Goal: Information Seeking & Learning: Learn about a topic

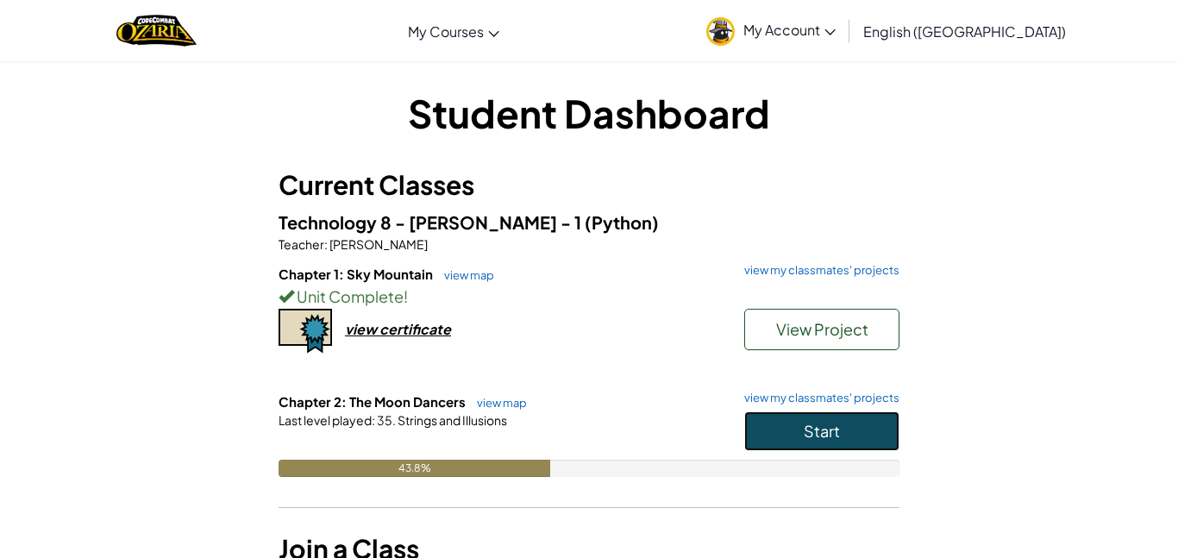
click at [809, 424] on span "Start" at bounding box center [822, 431] width 36 height 20
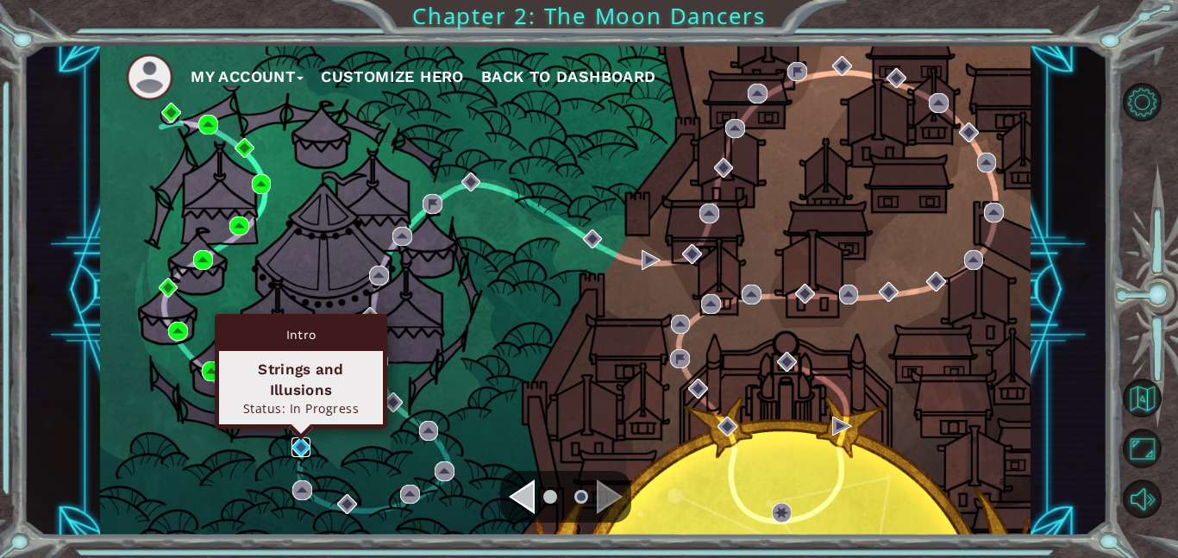
click at [301, 446] on img at bounding box center [301, 447] width 20 height 20
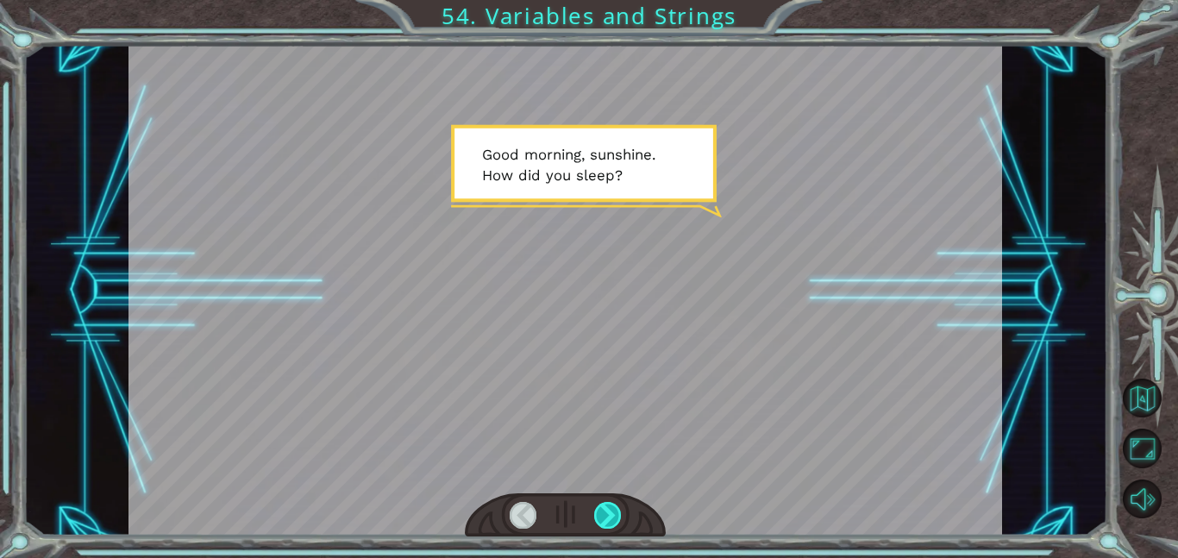
click at [614, 512] on div at bounding box center [608, 515] width 28 height 27
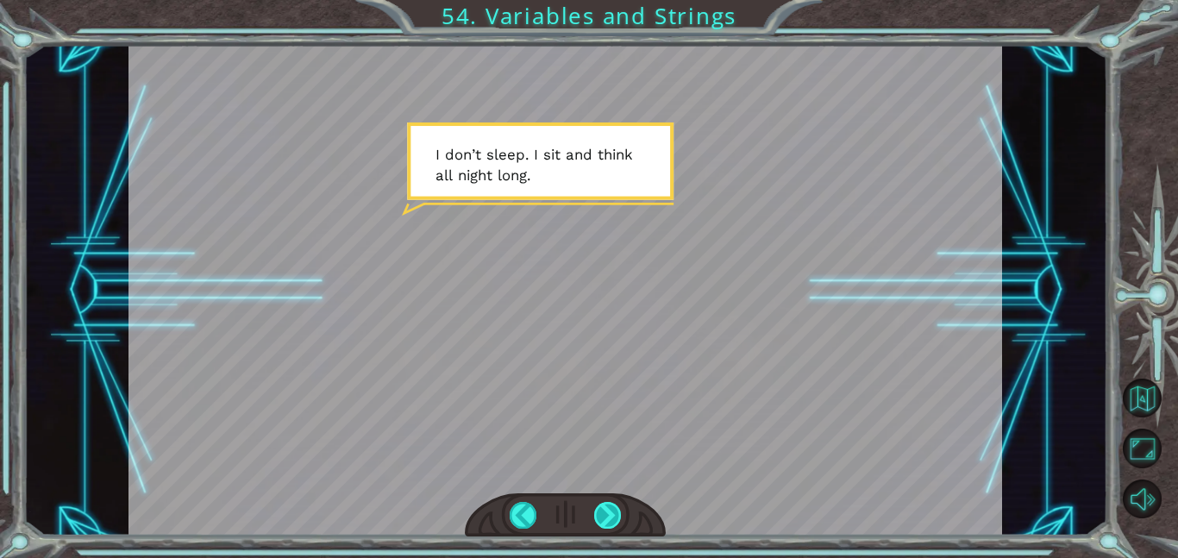
click at [614, 510] on div at bounding box center [608, 515] width 28 height 27
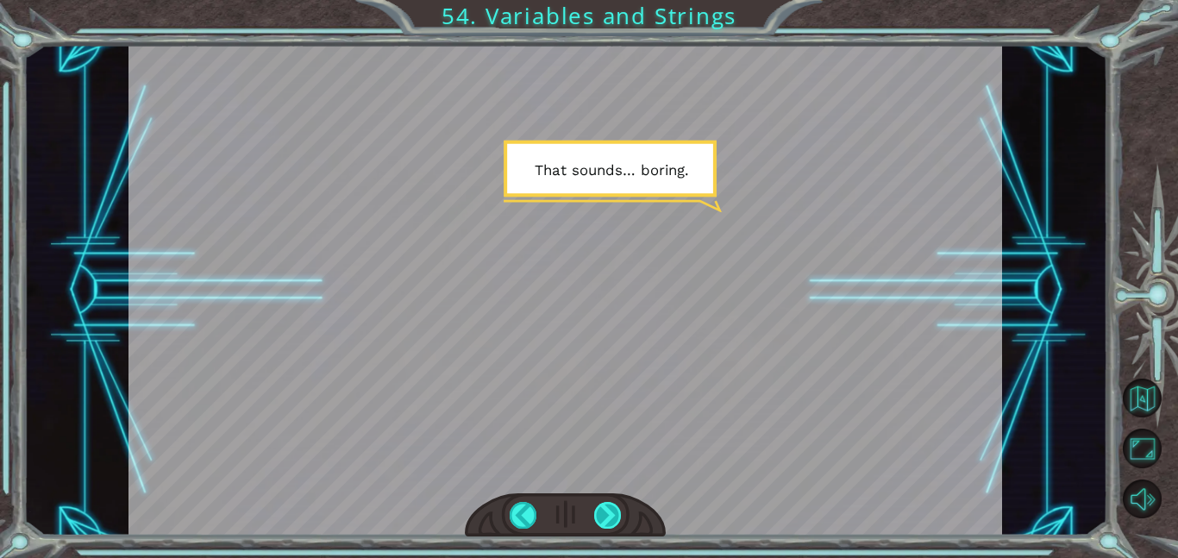
click at [614, 509] on div at bounding box center [608, 515] width 28 height 27
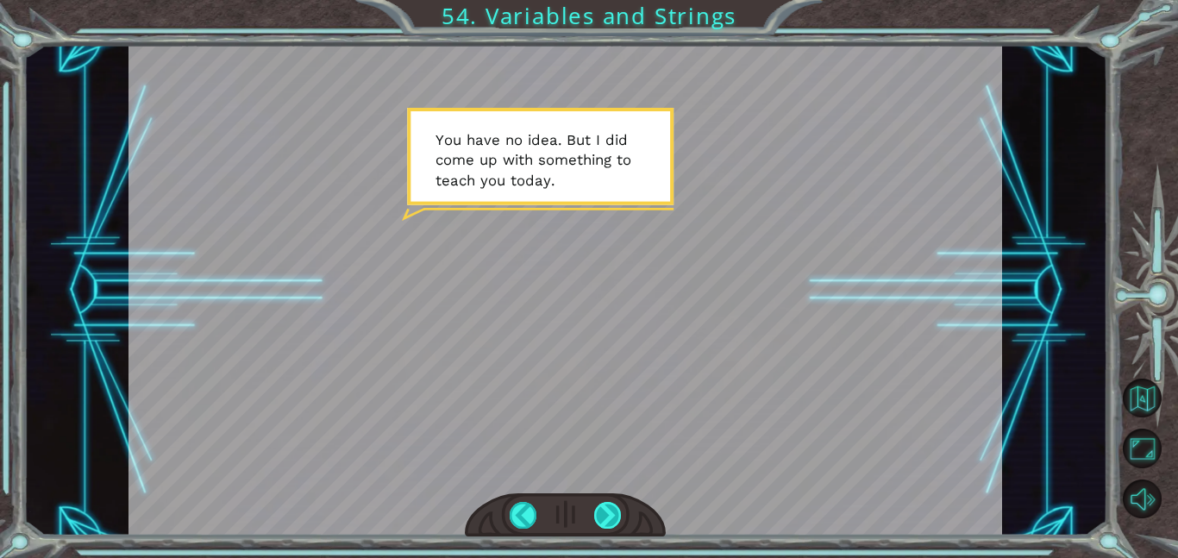
click at [614, 509] on div at bounding box center [608, 515] width 28 height 27
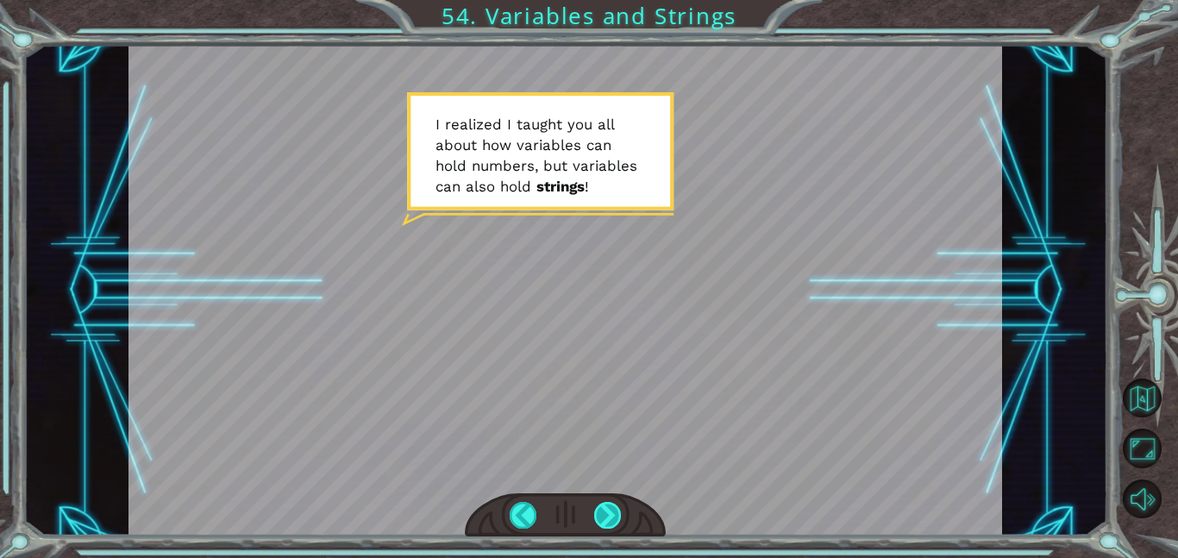
click at [611, 507] on div at bounding box center [608, 515] width 28 height 27
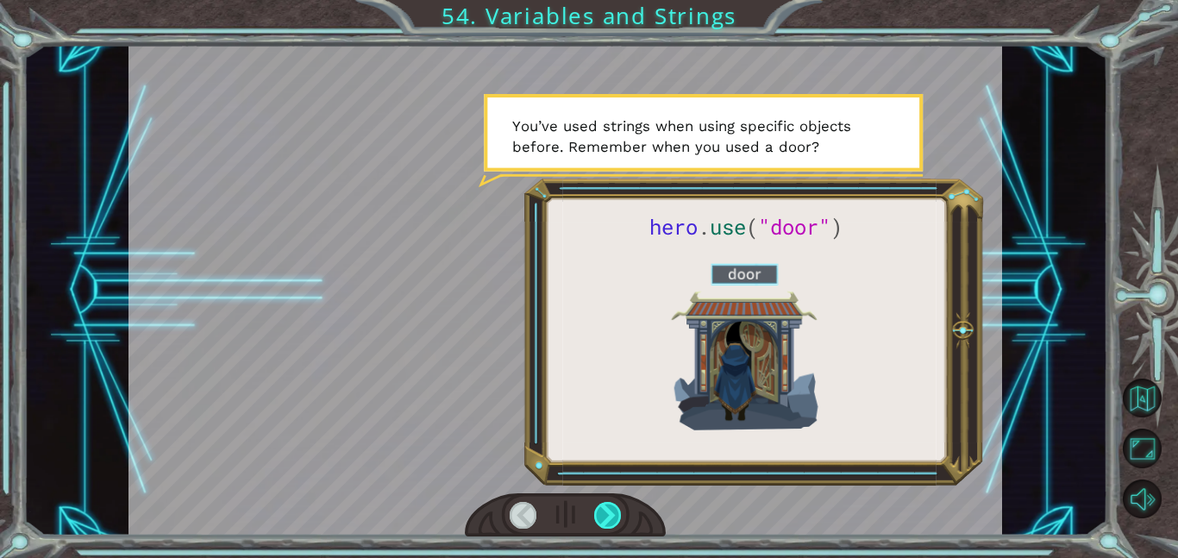
click at [612, 506] on div at bounding box center [608, 515] width 28 height 27
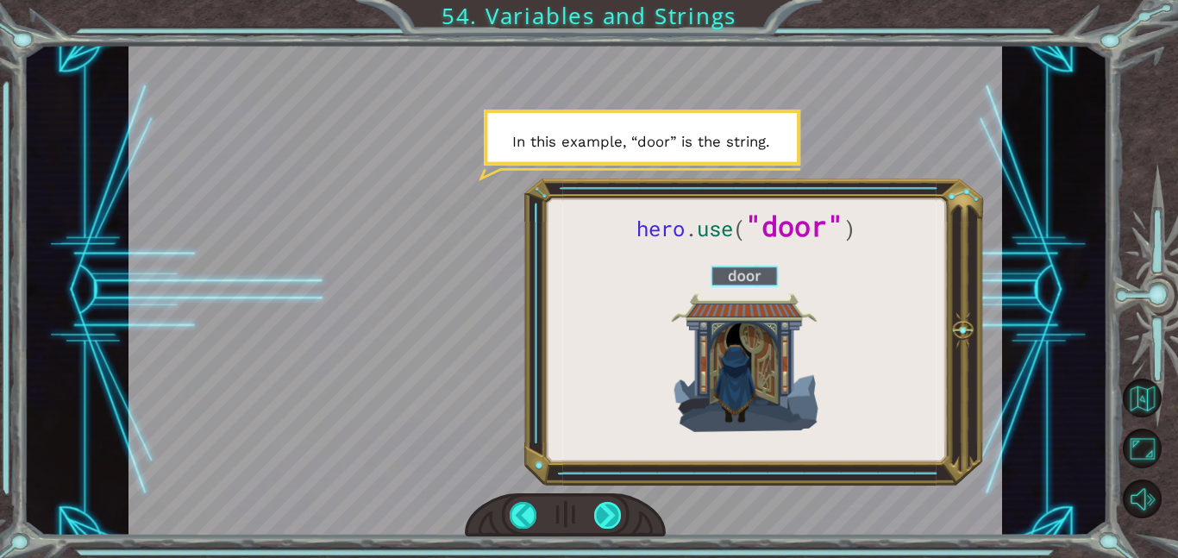
click at [611, 507] on div at bounding box center [608, 515] width 28 height 27
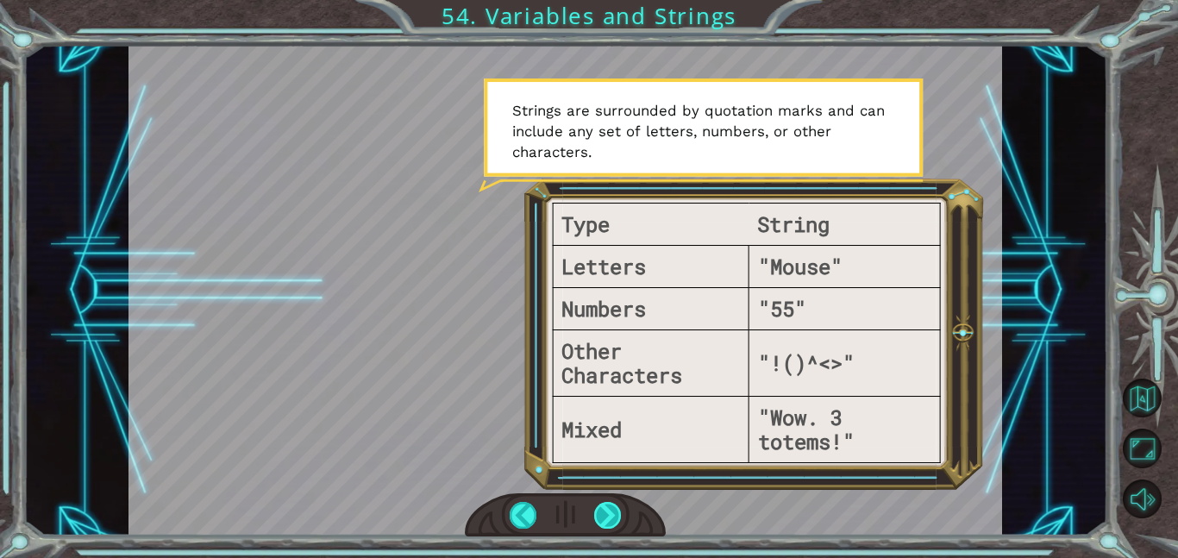
click at [611, 505] on div at bounding box center [608, 515] width 28 height 27
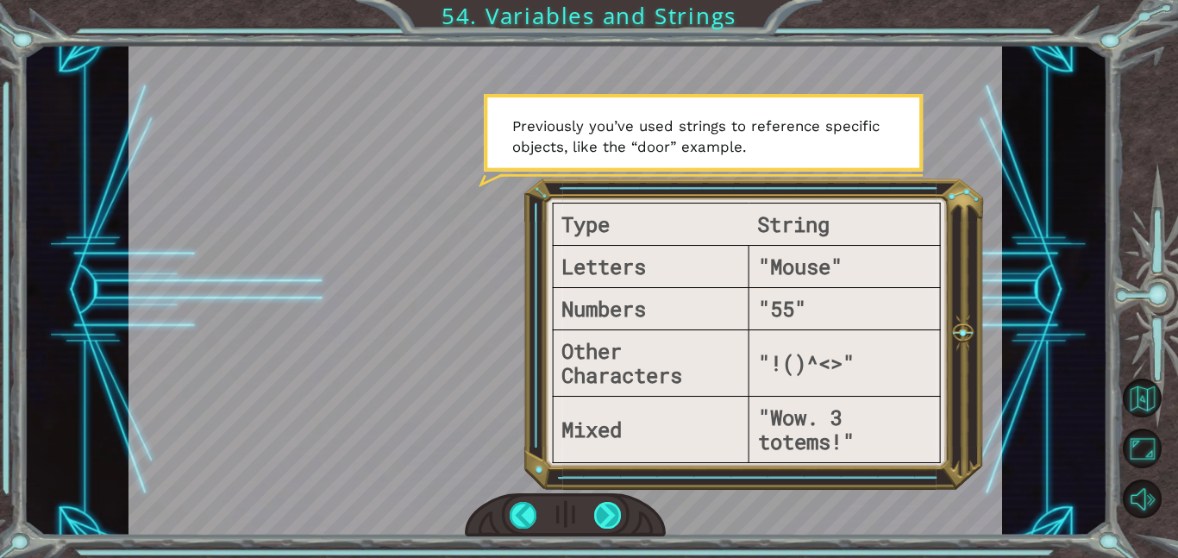
click at [611, 503] on div at bounding box center [608, 515] width 28 height 27
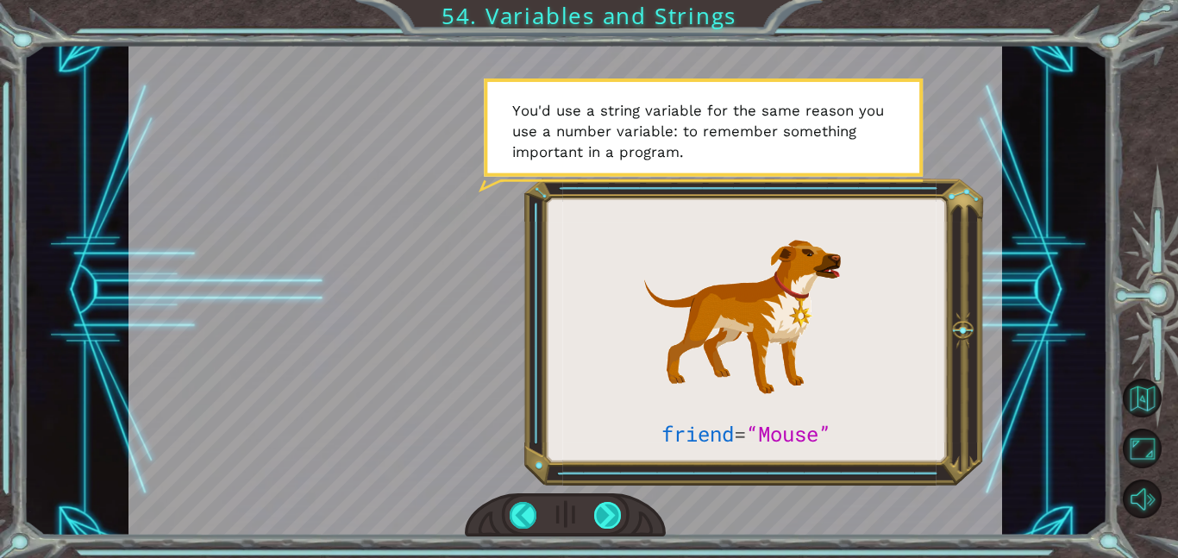
click at [610, 511] on div at bounding box center [608, 515] width 28 height 27
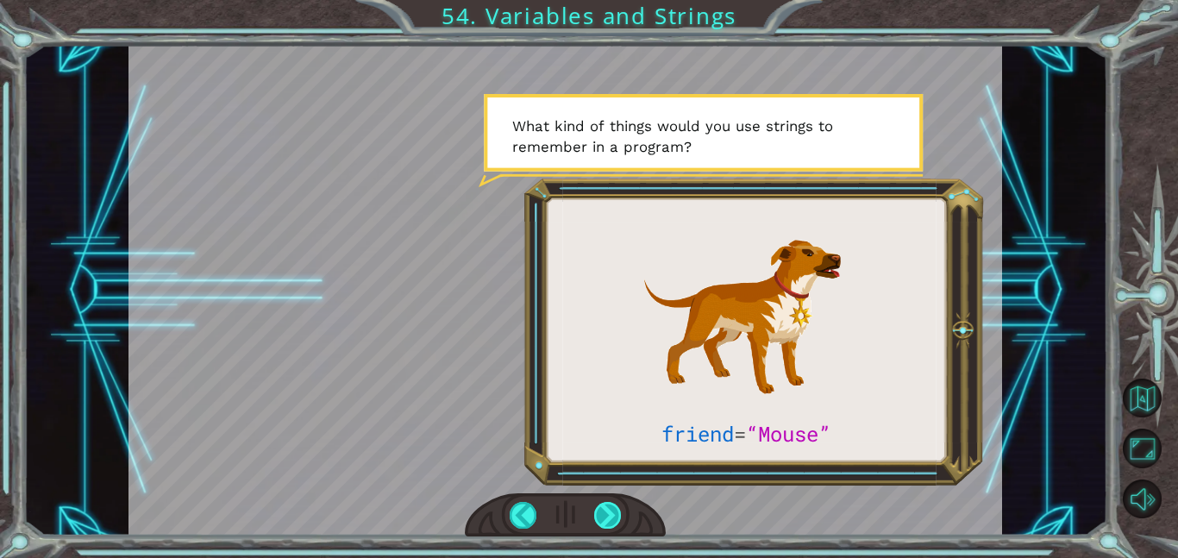
click at [605, 516] on div at bounding box center [608, 515] width 28 height 27
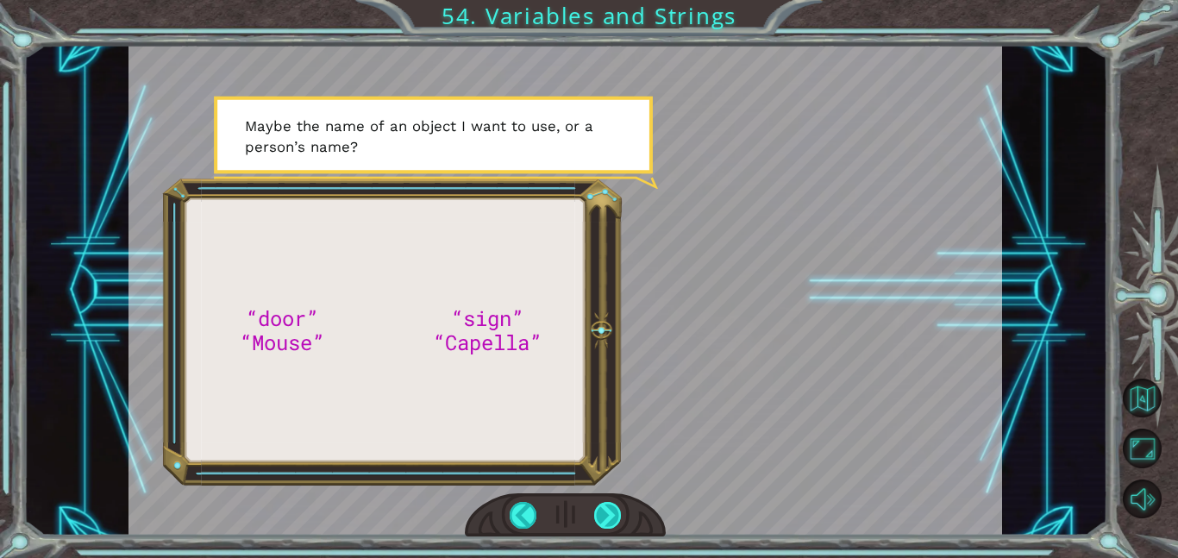
click at [610, 513] on div at bounding box center [608, 515] width 28 height 27
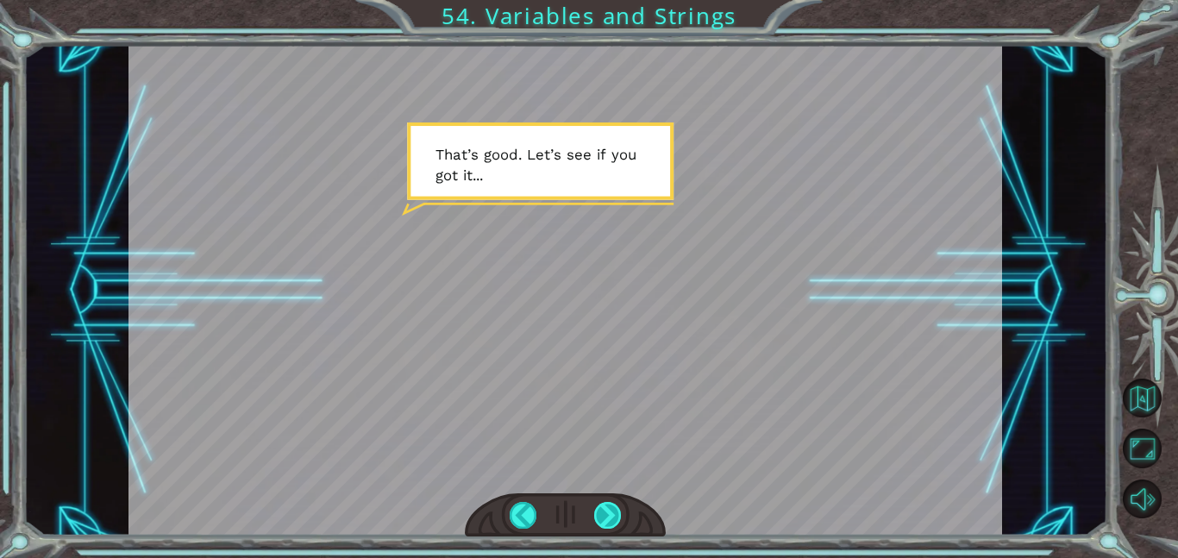
click at [609, 513] on div at bounding box center [608, 515] width 28 height 27
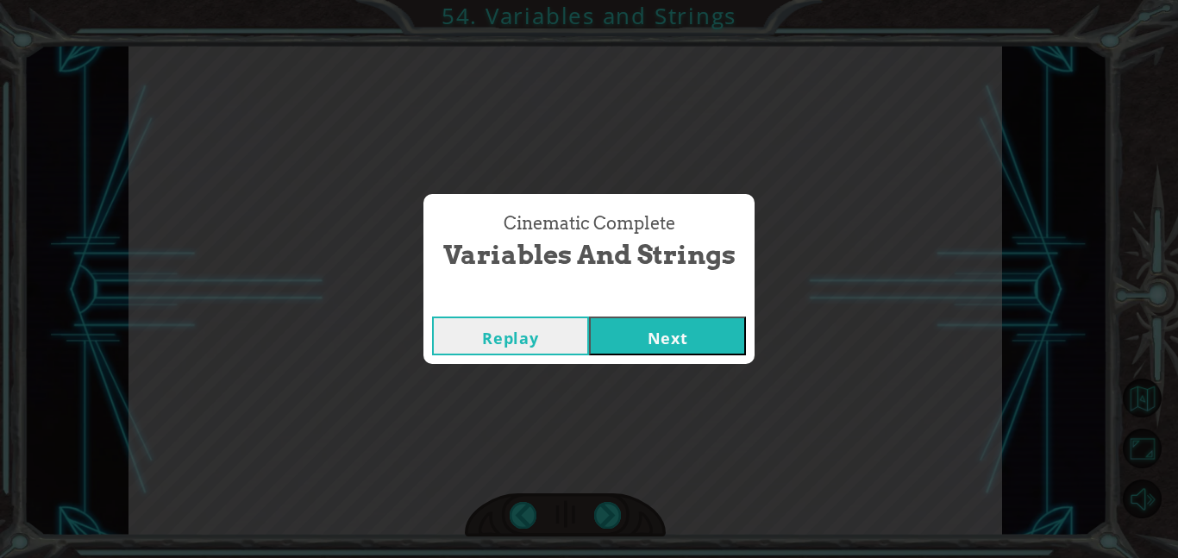
click at [644, 335] on button "Next" at bounding box center [667, 335] width 157 height 39
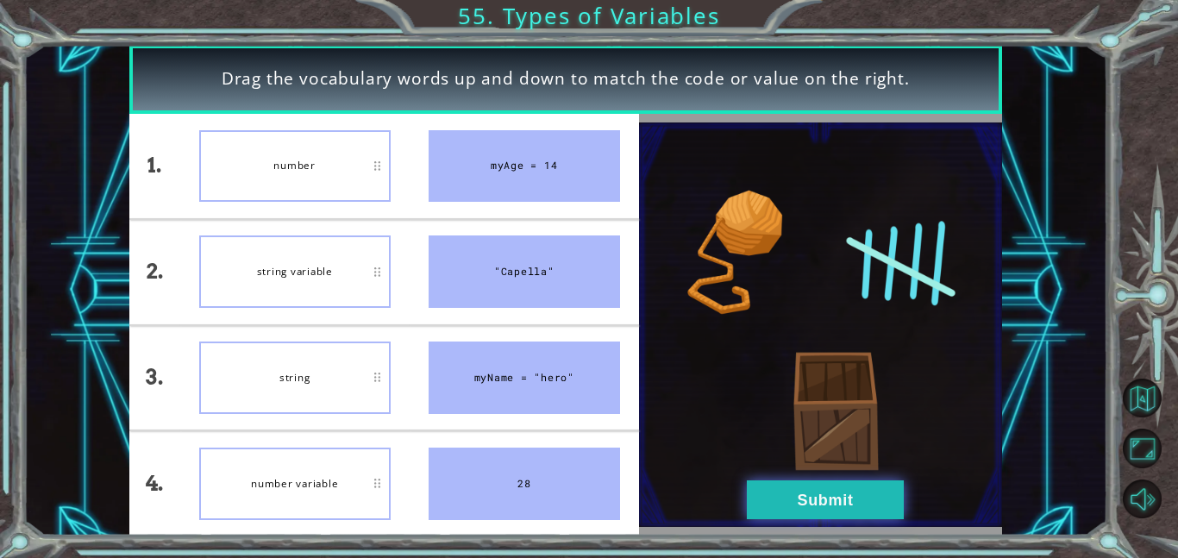
click at [785, 487] on button "Submit" at bounding box center [825, 499] width 157 height 39
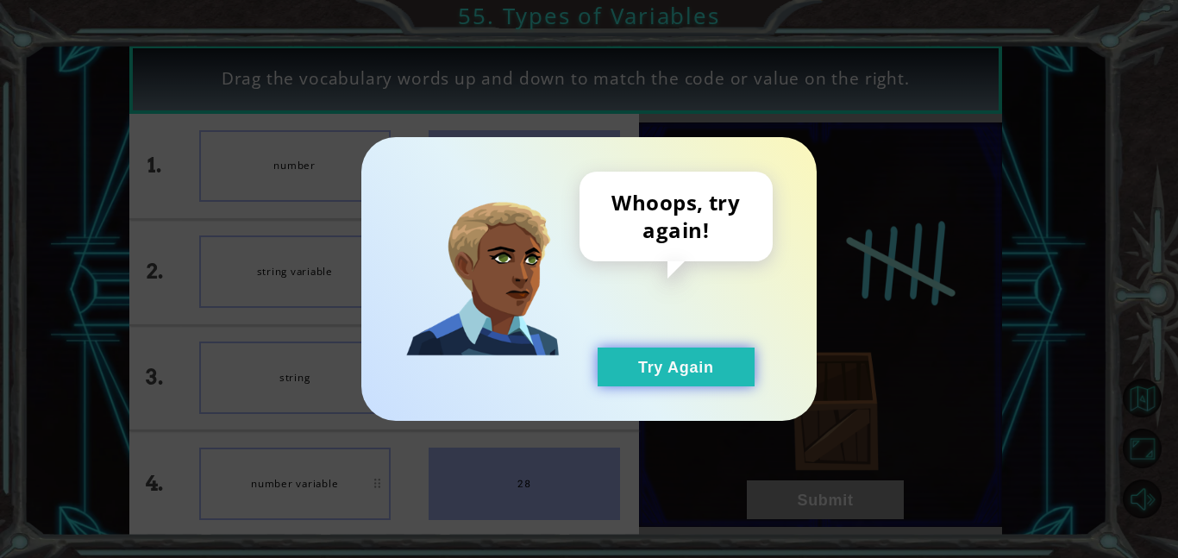
click at [717, 365] on button "Try Again" at bounding box center [675, 366] width 157 height 39
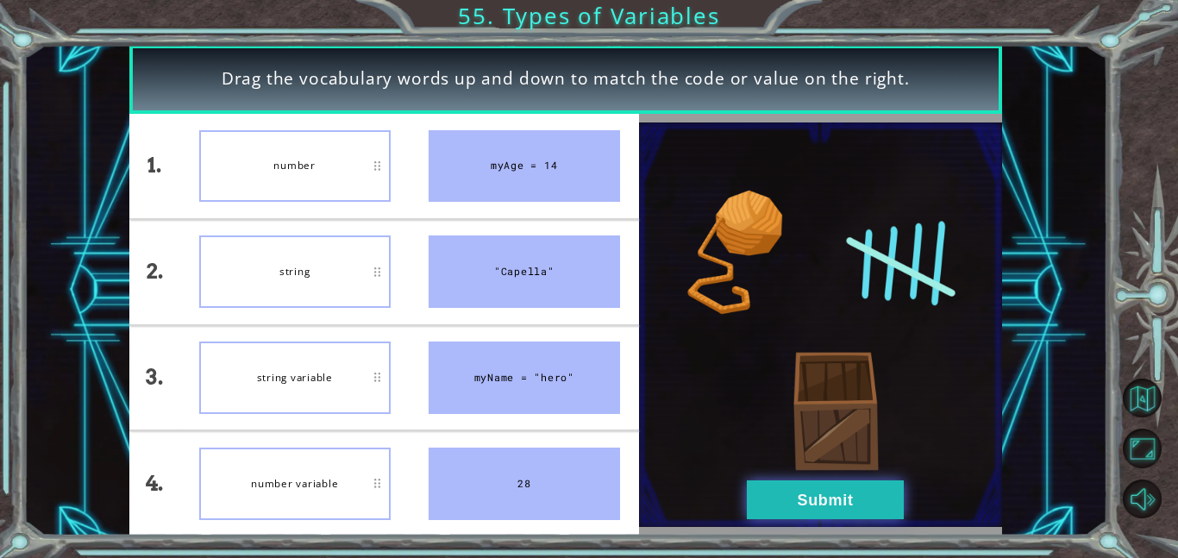
click at [821, 494] on button "Submit" at bounding box center [825, 499] width 157 height 39
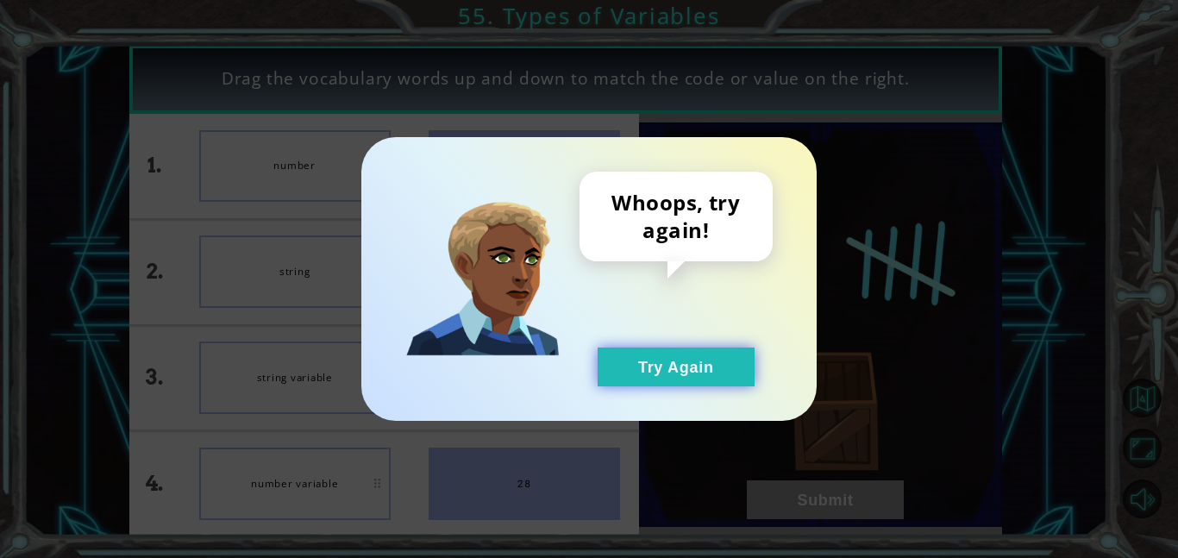
click at [716, 366] on button "Try Again" at bounding box center [675, 366] width 157 height 39
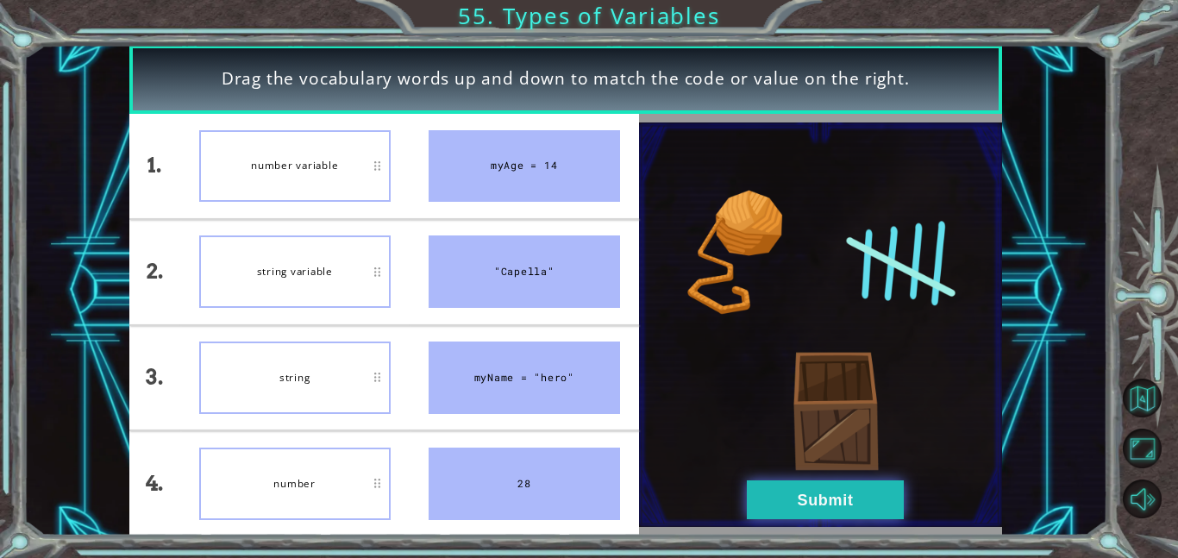
click at [779, 486] on button "Submit" at bounding box center [825, 499] width 157 height 39
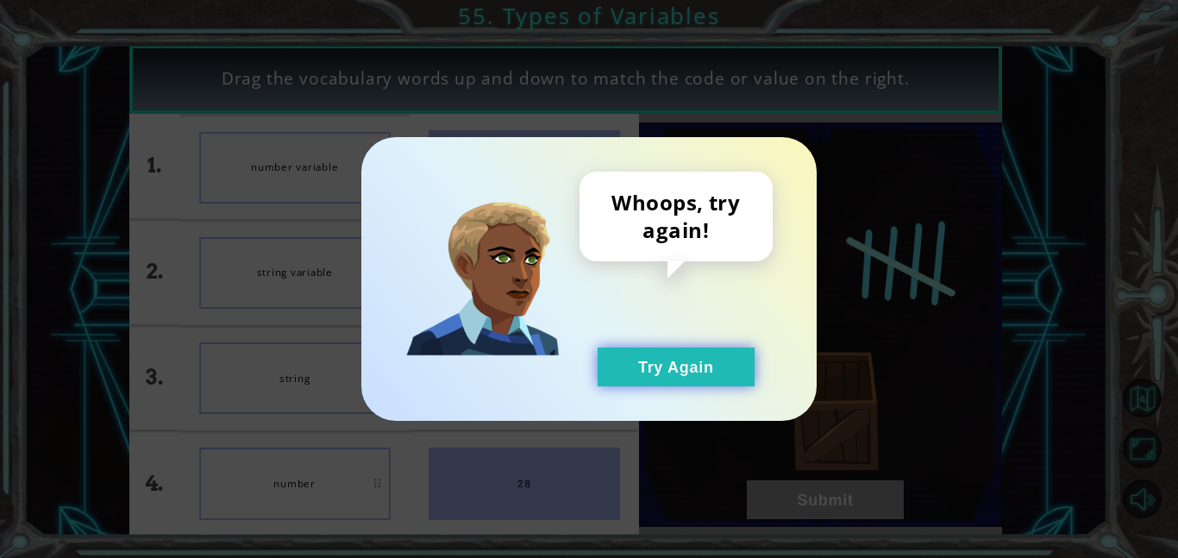
click at [699, 360] on button "Try Again" at bounding box center [675, 366] width 157 height 39
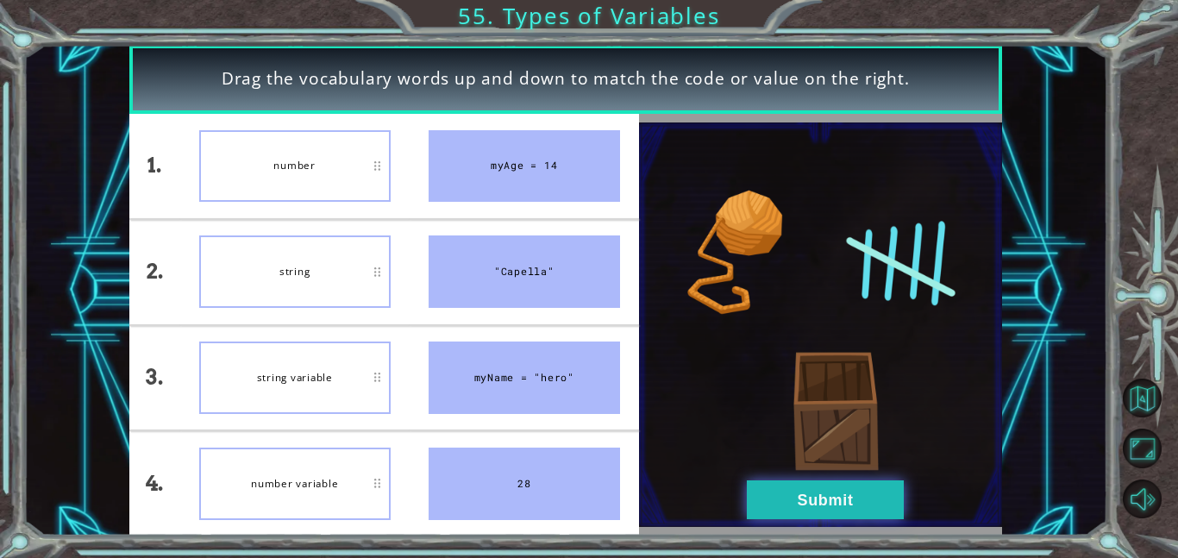
click at [757, 491] on button "Submit" at bounding box center [825, 499] width 157 height 39
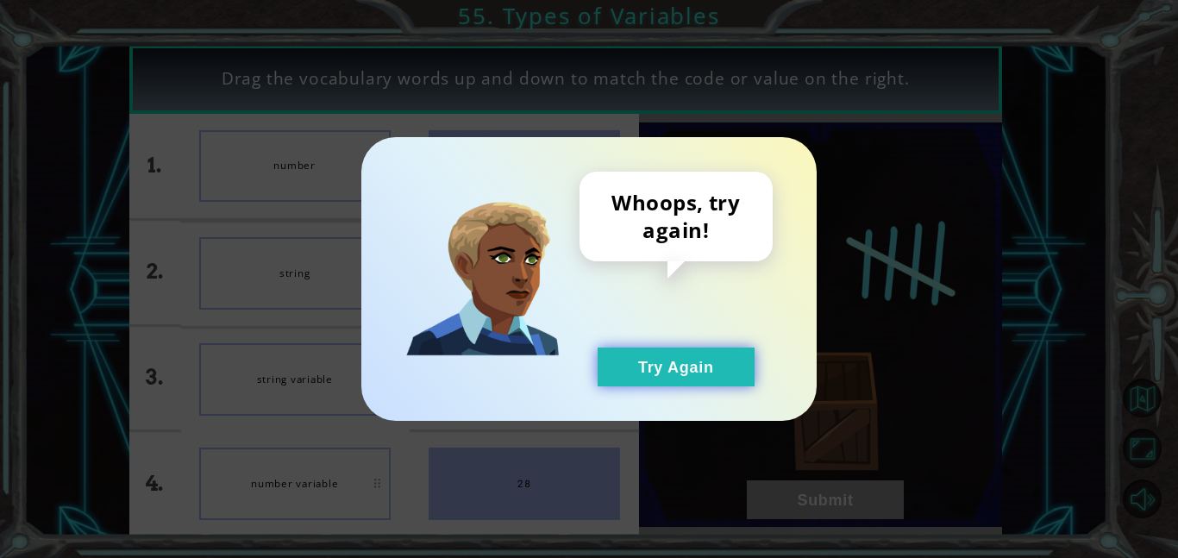
click at [686, 356] on button "Try Again" at bounding box center [675, 366] width 157 height 39
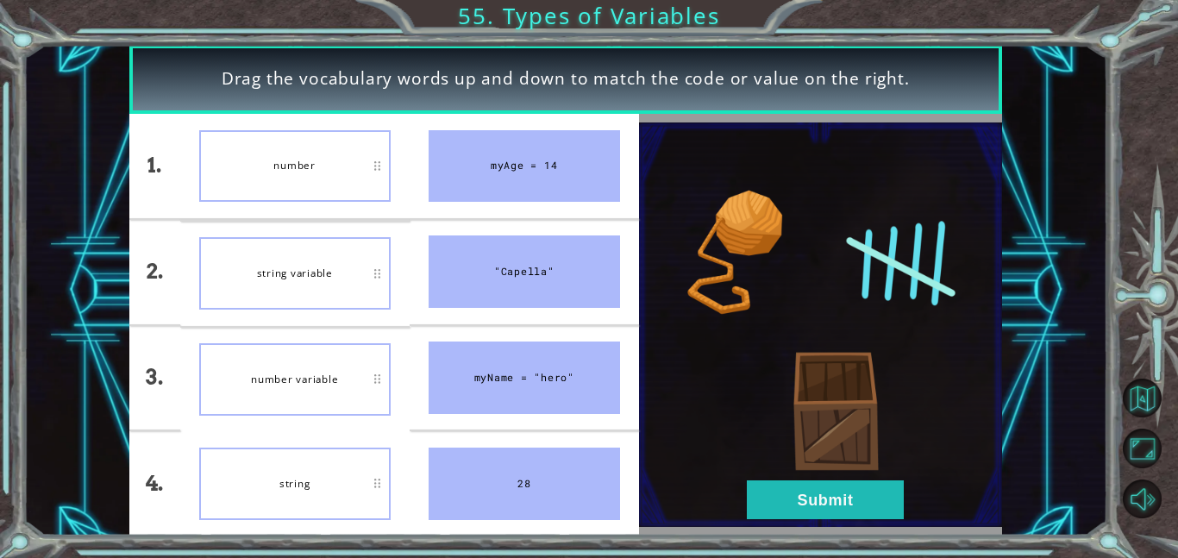
click at [306, 289] on div "string variable" at bounding box center [294, 273] width 191 height 72
click at [782, 495] on button "Submit" at bounding box center [825, 499] width 157 height 39
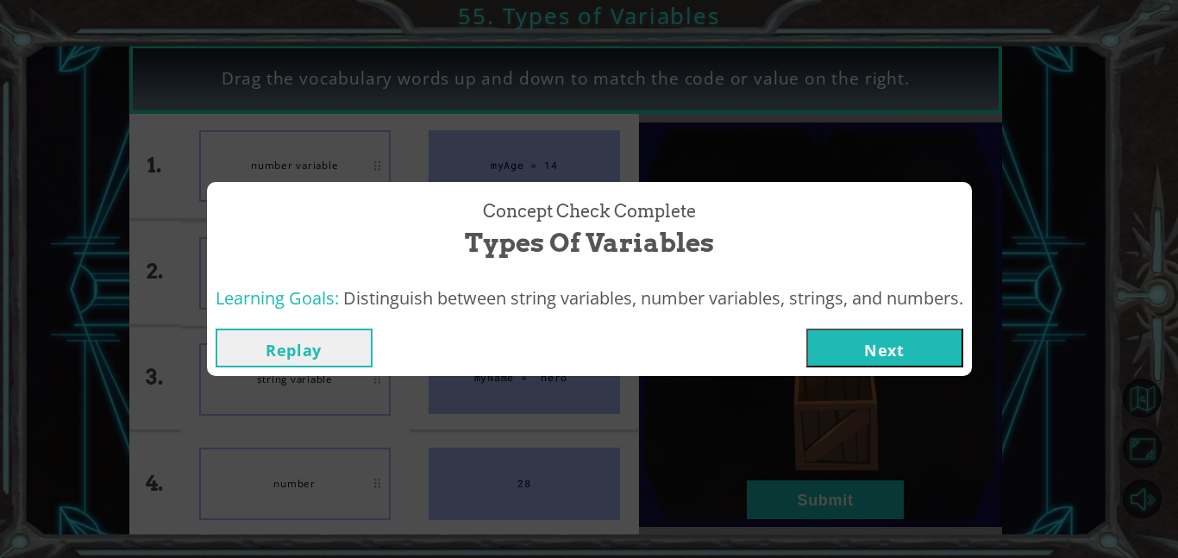
click at [856, 341] on button "Next" at bounding box center [884, 347] width 157 height 39
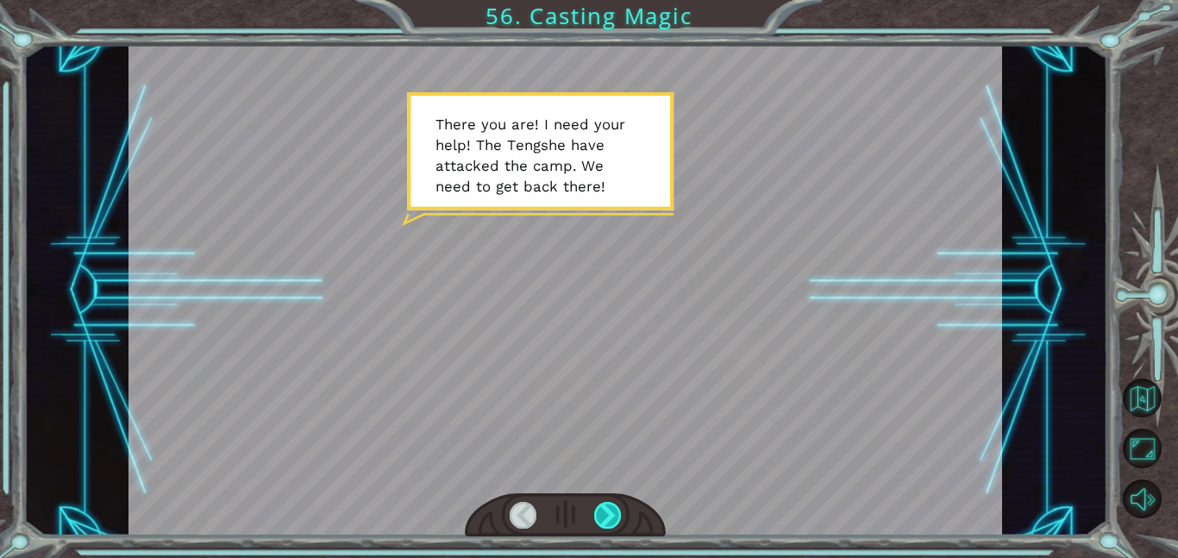
click at [604, 510] on div at bounding box center [608, 515] width 28 height 27
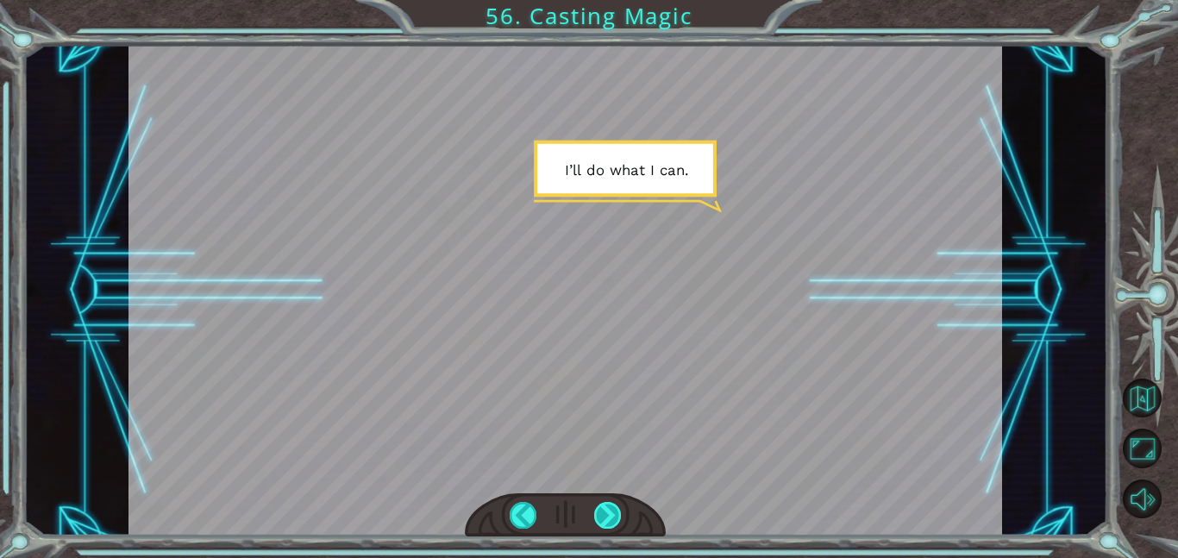
click at [604, 510] on div at bounding box center [608, 515] width 28 height 27
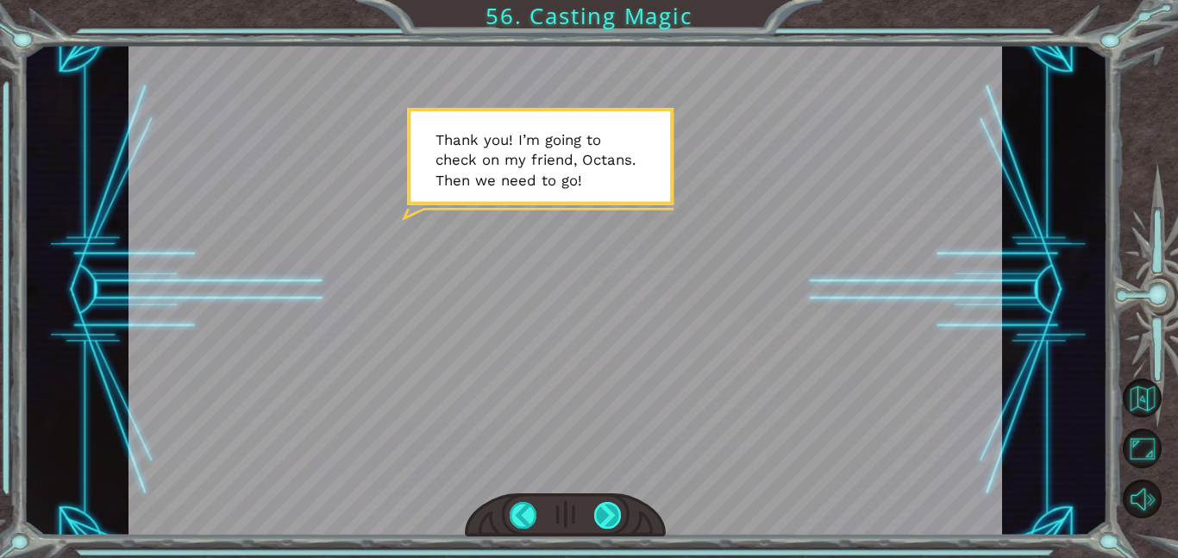
click at [605, 511] on div at bounding box center [608, 515] width 28 height 27
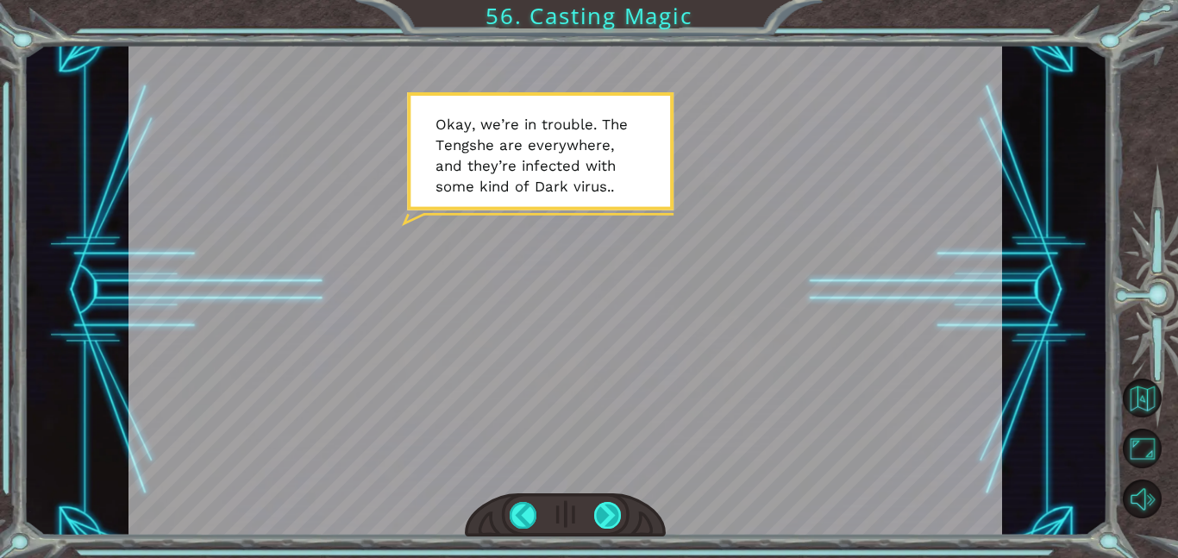
click at [604, 518] on div at bounding box center [608, 515] width 28 height 27
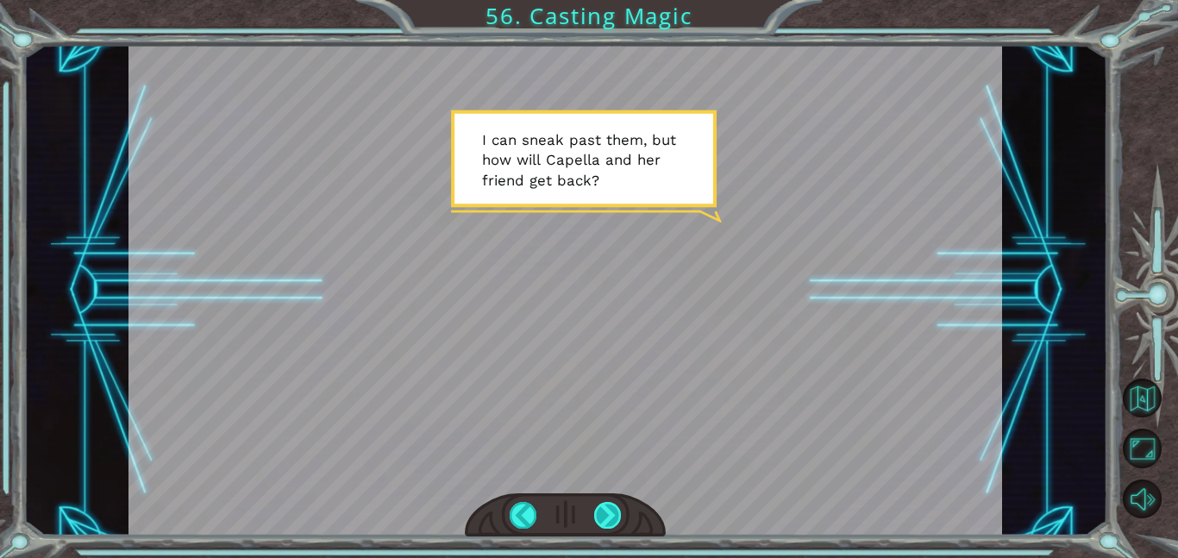
click at [604, 518] on div at bounding box center [608, 515] width 28 height 27
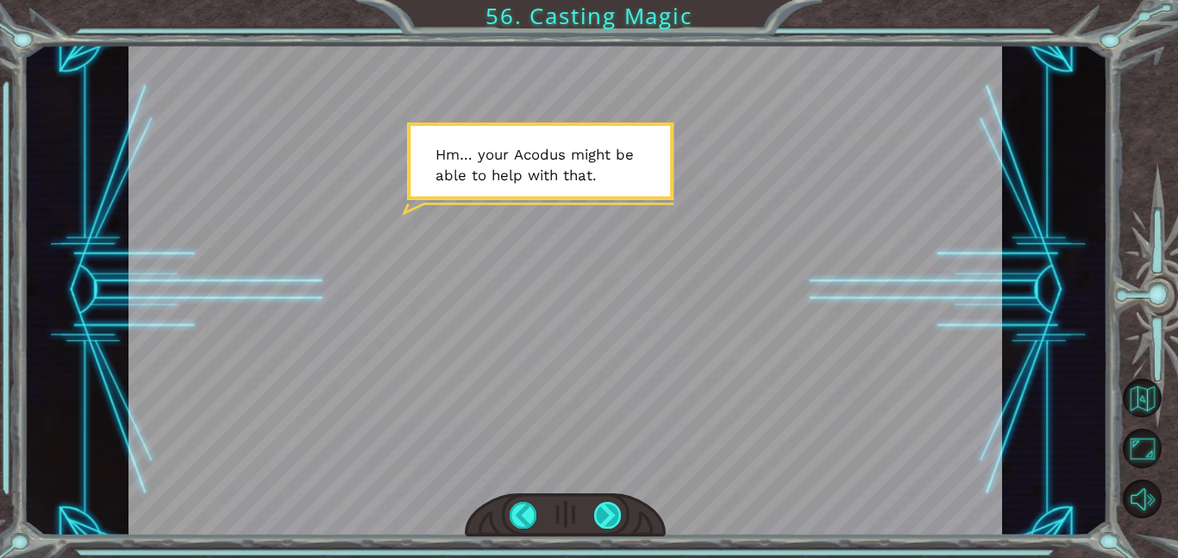
click at [604, 518] on div at bounding box center [608, 515] width 28 height 27
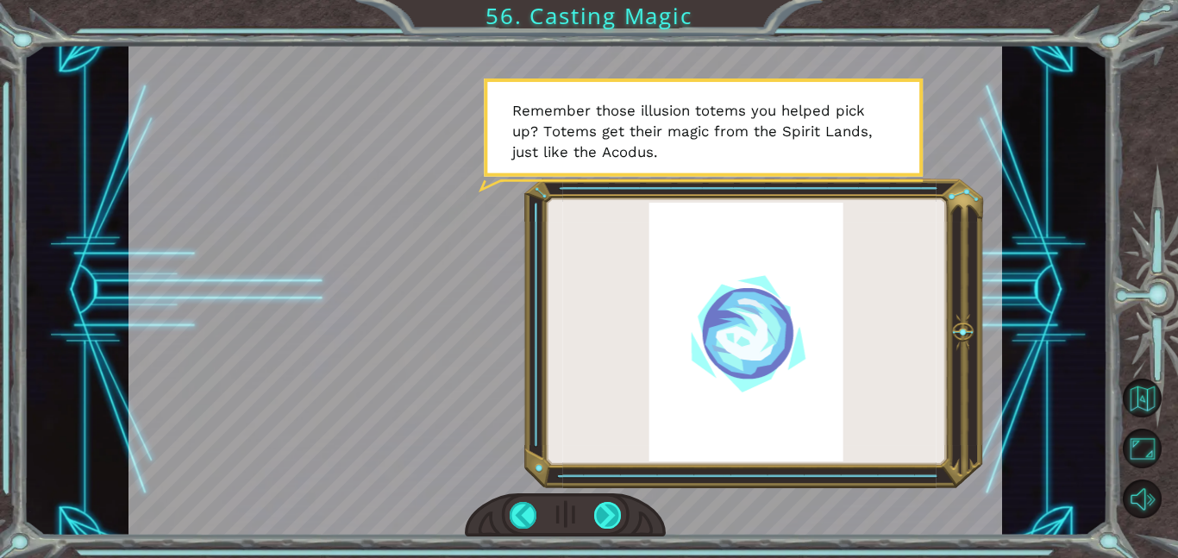
click at [610, 511] on div at bounding box center [608, 515] width 28 height 27
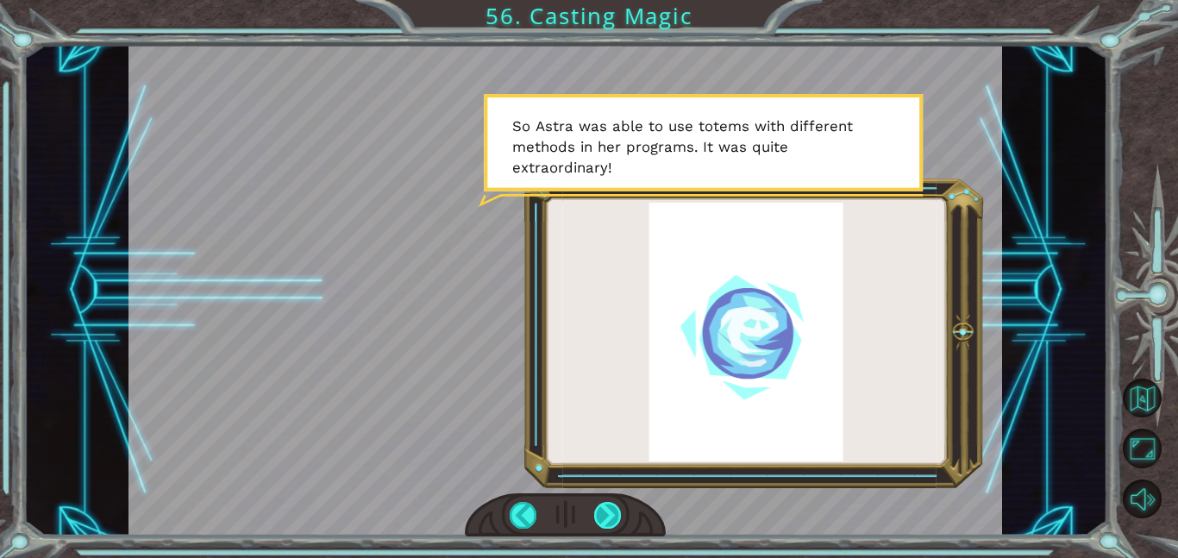
click at [610, 517] on div at bounding box center [608, 515] width 28 height 27
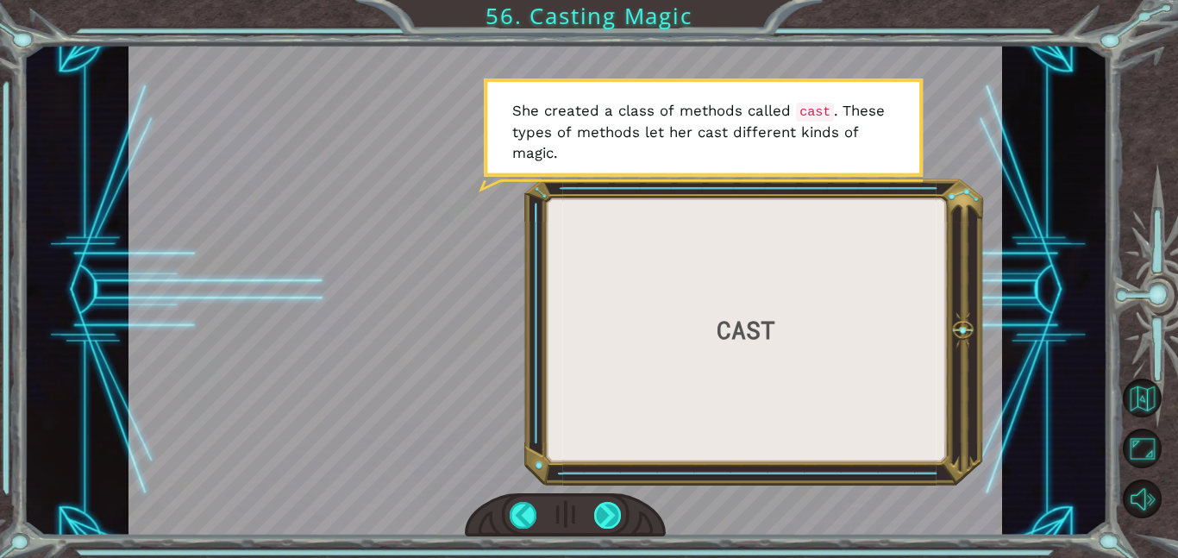
click at [608, 518] on div at bounding box center [608, 515] width 28 height 27
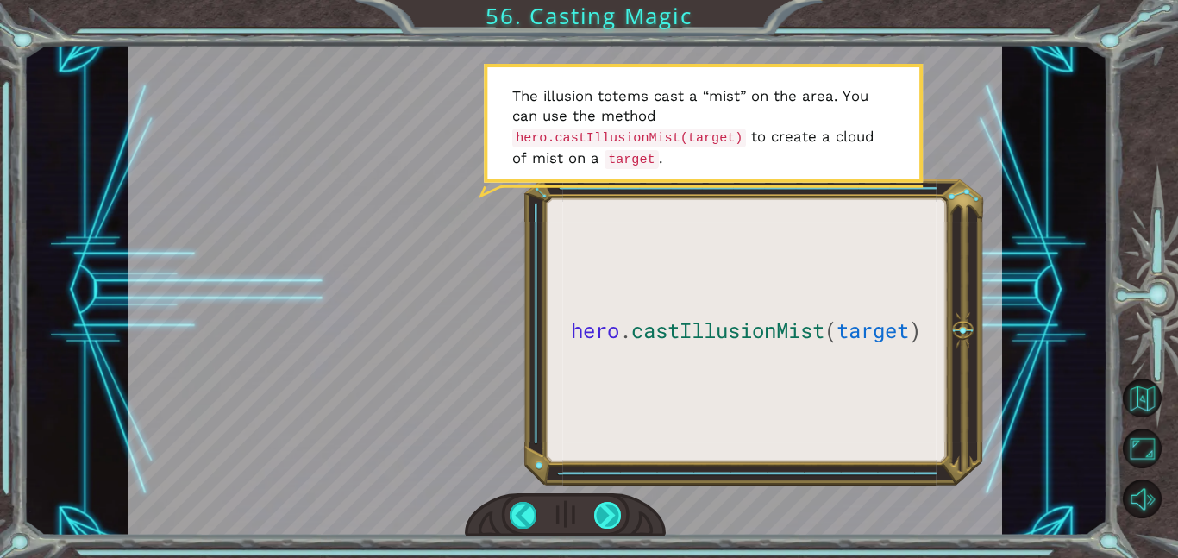
click at [610, 516] on div at bounding box center [608, 515] width 28 height 27
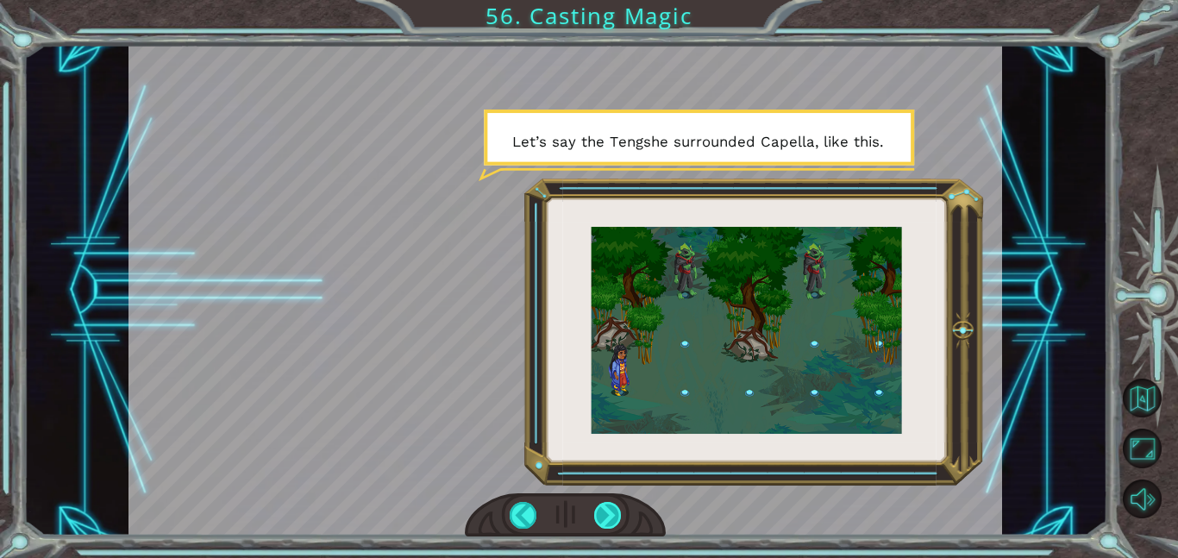
click at [608, 519] on div at bounding box center [608, 515] width 28 height 27
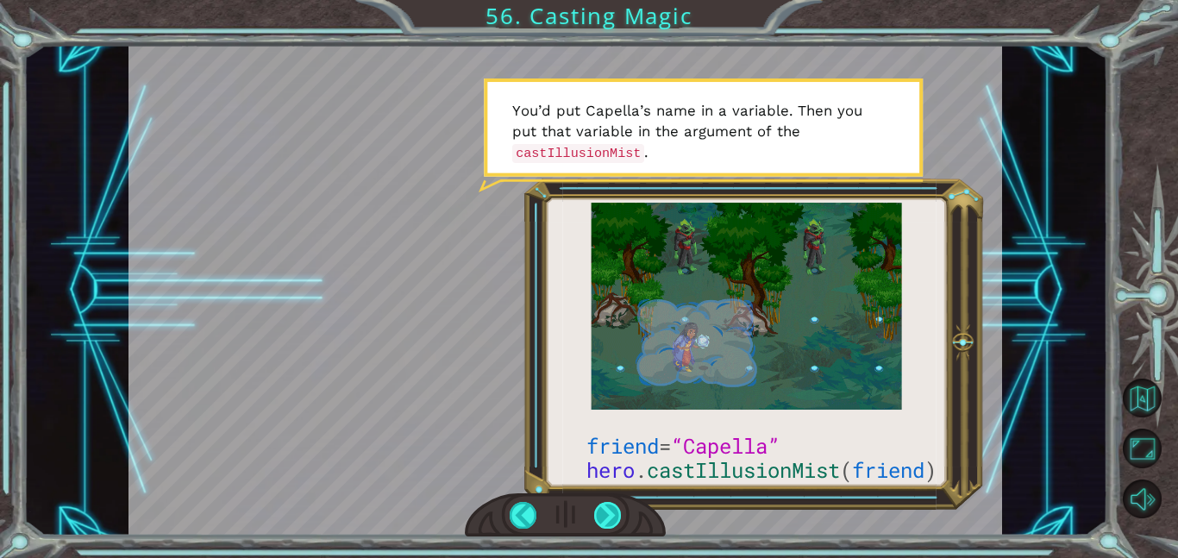
click at [612, 507] on div at bounding box center [608, 515] width 28 height 27
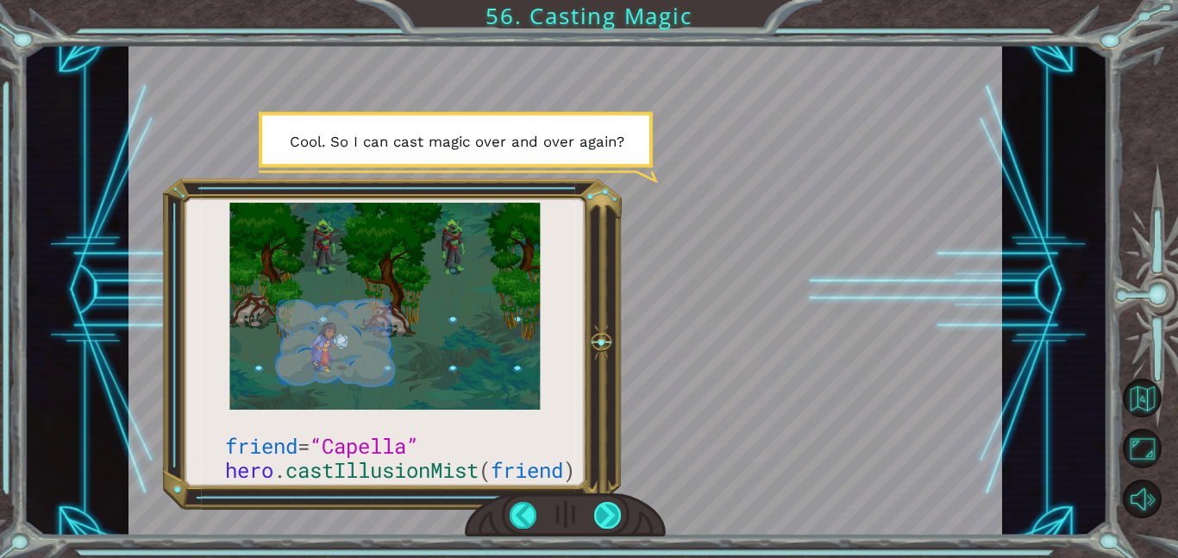
click at [616, 509] on div at bounding box center [608, 515] width 28 height 27
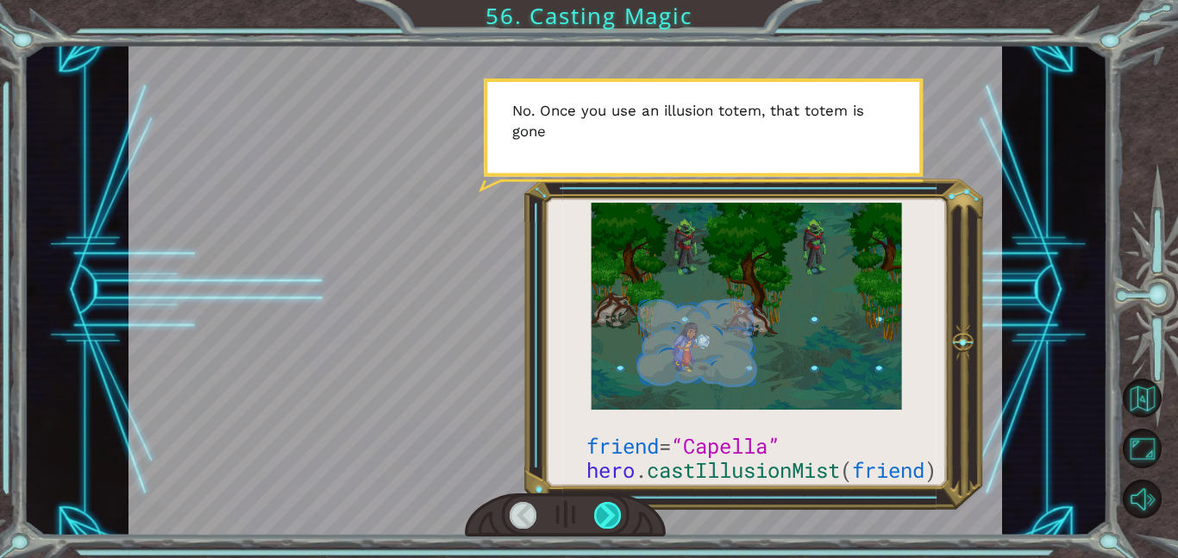
click at [616, 508] on div at bounding box center [608, 515] width 28 height 27
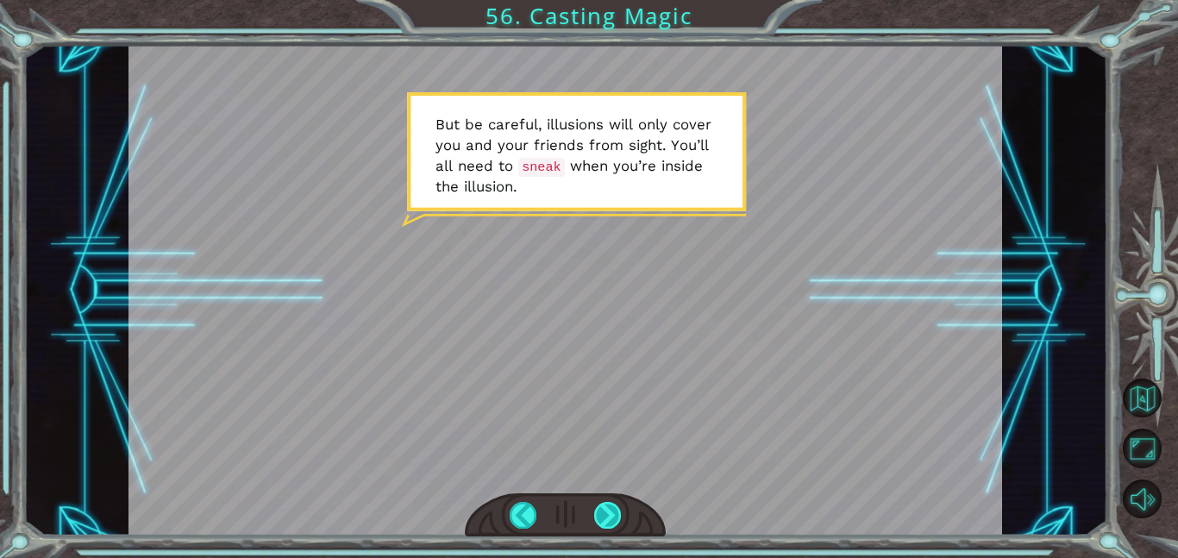
click at [607, 507] on div at bounding box center [608, 515] width 28 height 27
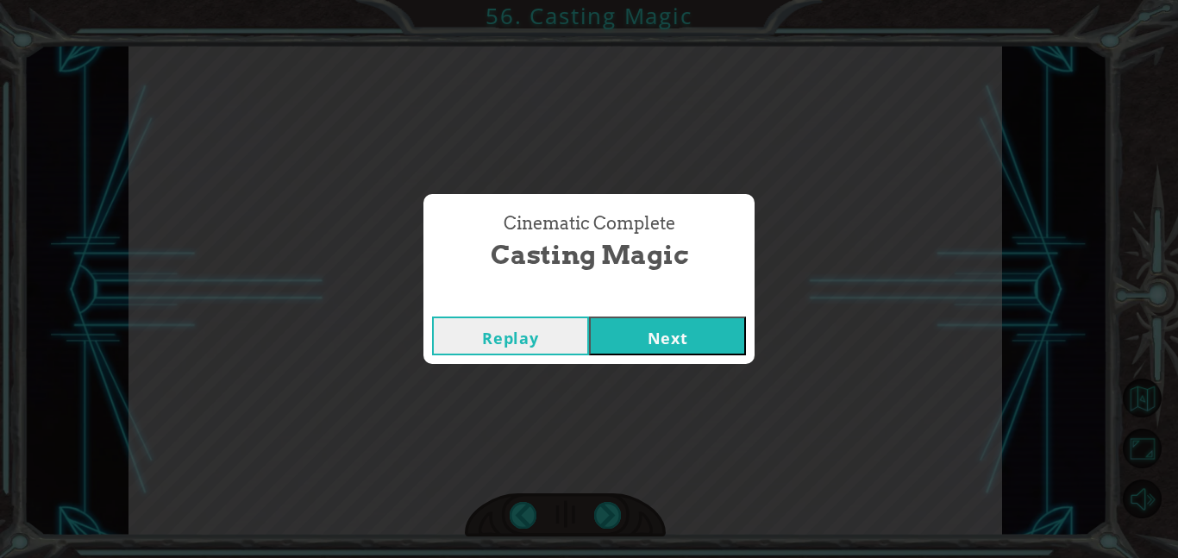
click at [642, 335] on button "Next" at bounding box center [667, 335] width 157 height 39
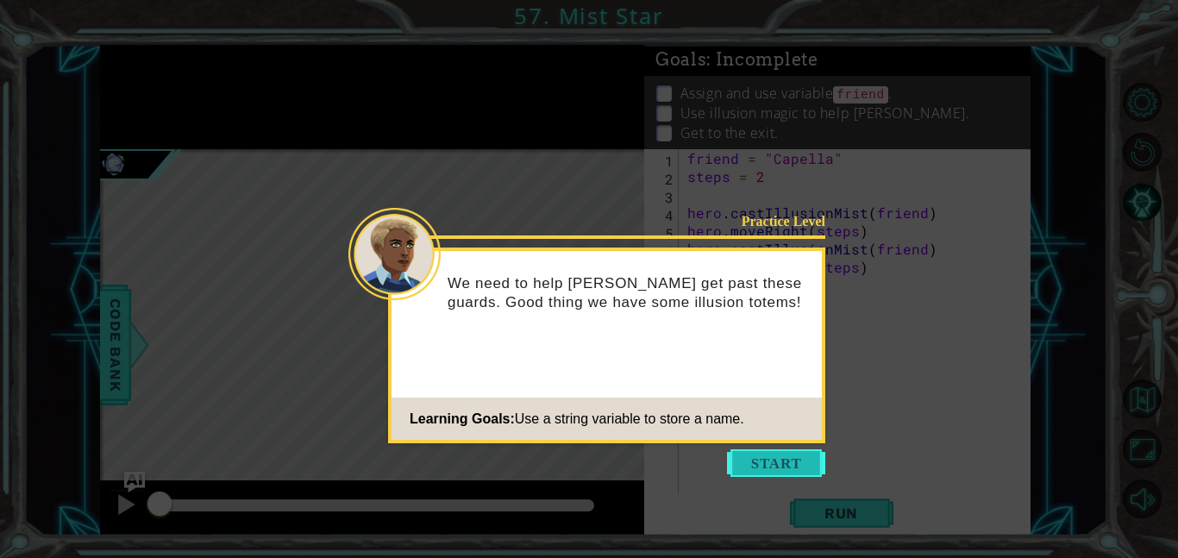
click at [768, 469] on button "Start" at bounding box center [776, 463] width 98 height 28
